Goal: Task Accomplishment & Management: Manage account settings

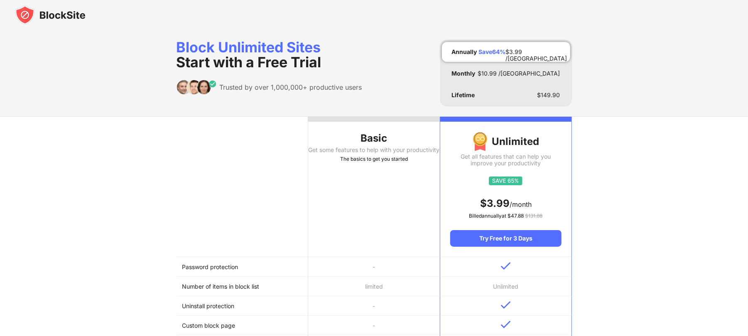
drag, startPoint x: 71, startPoint y: 2, endPoint x: 70, endPoint y: 12, distance: 10.8
click at [71, 8] on div at bounding box center [374, 15] width 748 height 30
click at [70, 13] on img at bounding box center [50, 15] width 71 height 20
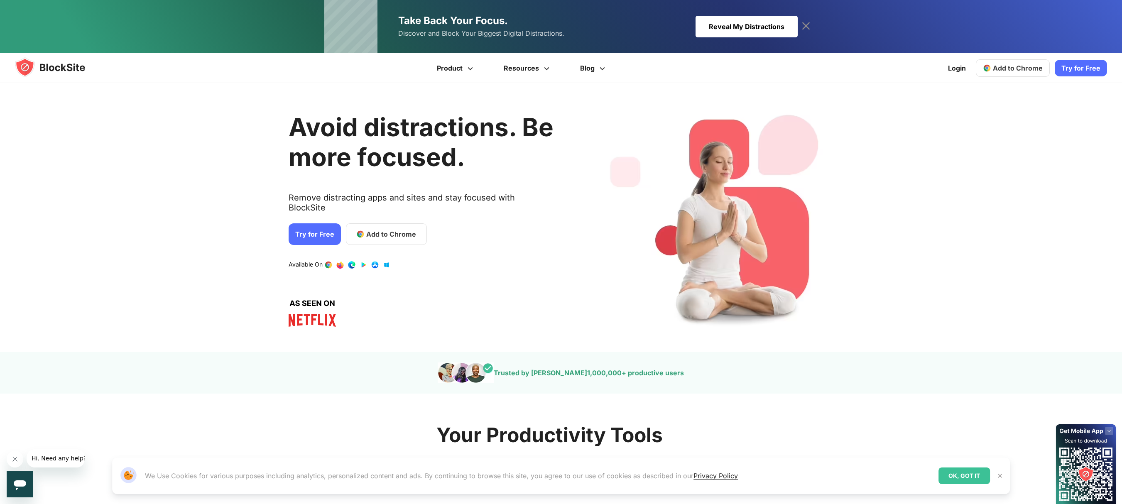
click at [808, 20] on icon at bounding box center [805, 26] width 13 height 13
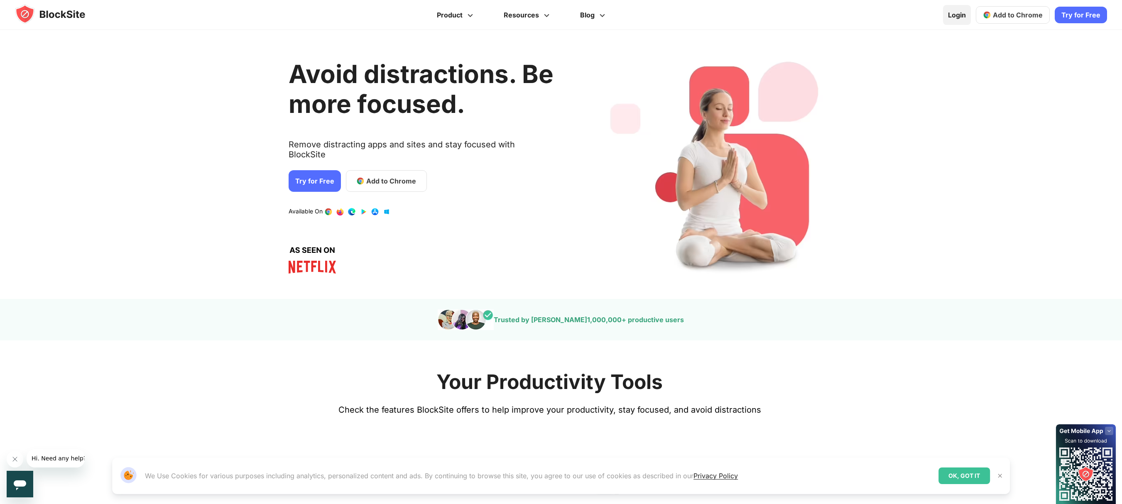
click at [958, 9] on link "Login" at bounding box center [957, 15] width 28 height 20
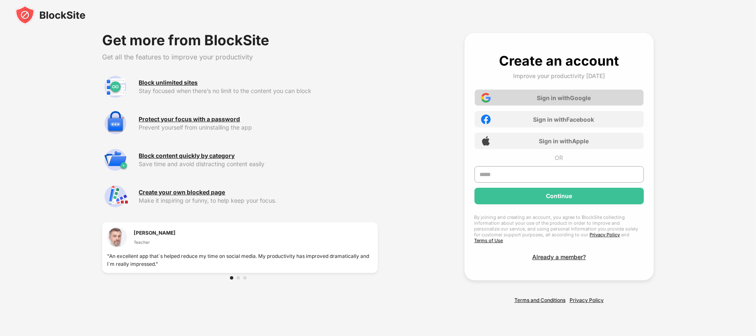
click at [550, 101] on div "Sign in with Google" at bounding box center [564, 97] width 54 height 7
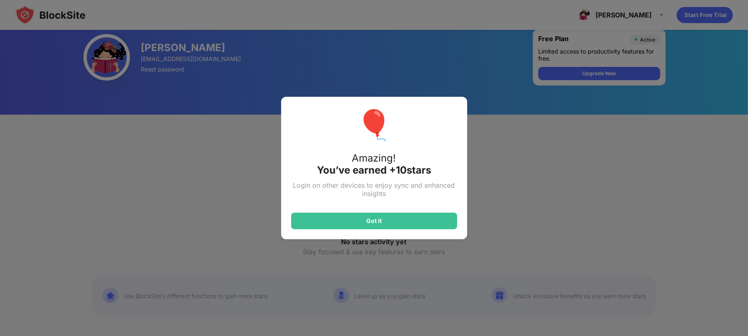
scroll to position [110, 0]
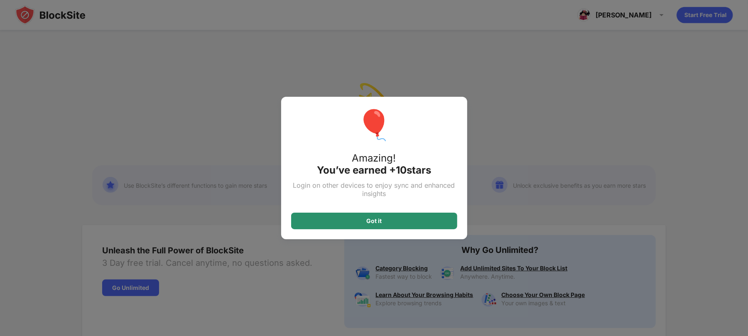
click at [422, 225] on div "Got it" at bounding box center [374, 221] width 166 height 17
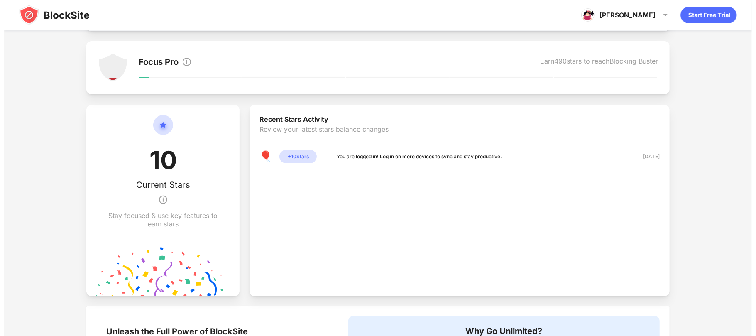
scroll to position [0, 0]
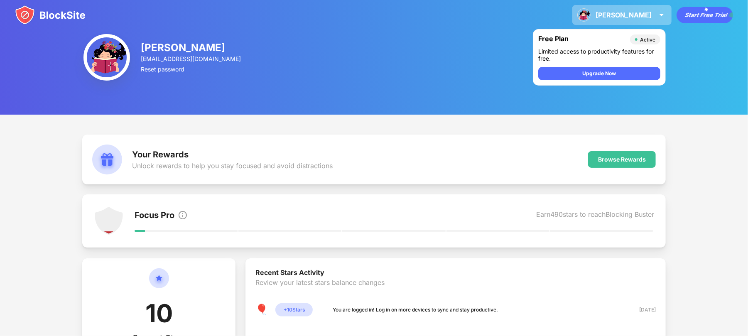
click at [653, 14] on div "Patricia Patricia Ramirez View Account Insights Premium Rewards Settings Suppor…" at bounding box center [621, 15] width 99 height 20
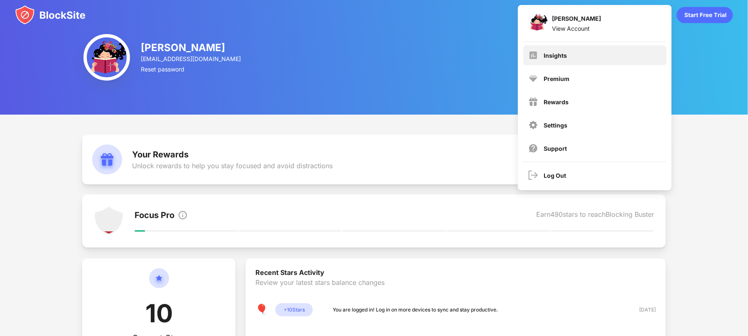
click at [620, 52] on div "Insights" at bounding box center [594, 55] width 143 height 20
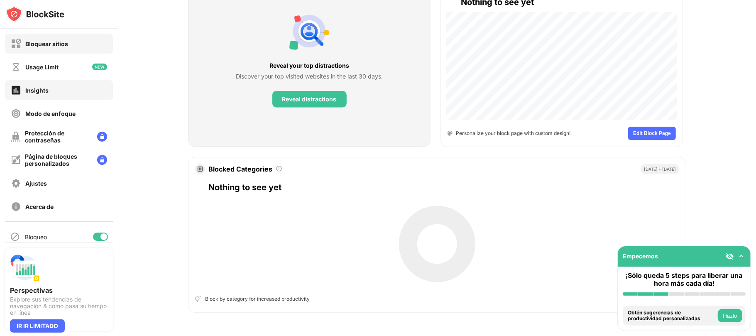
click at [71, 47] on div "Bloquear sitios" at bounding box center [59, 44] width 108 height 20
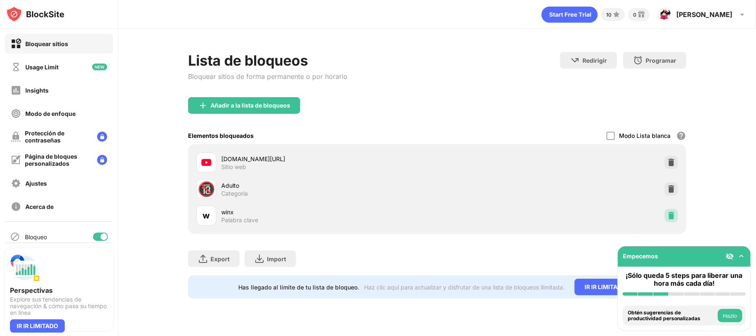
click at [669, 218] on img at bounding box center [671, 215] width 8 height 8
